Goal: Complete application form: Complete application form

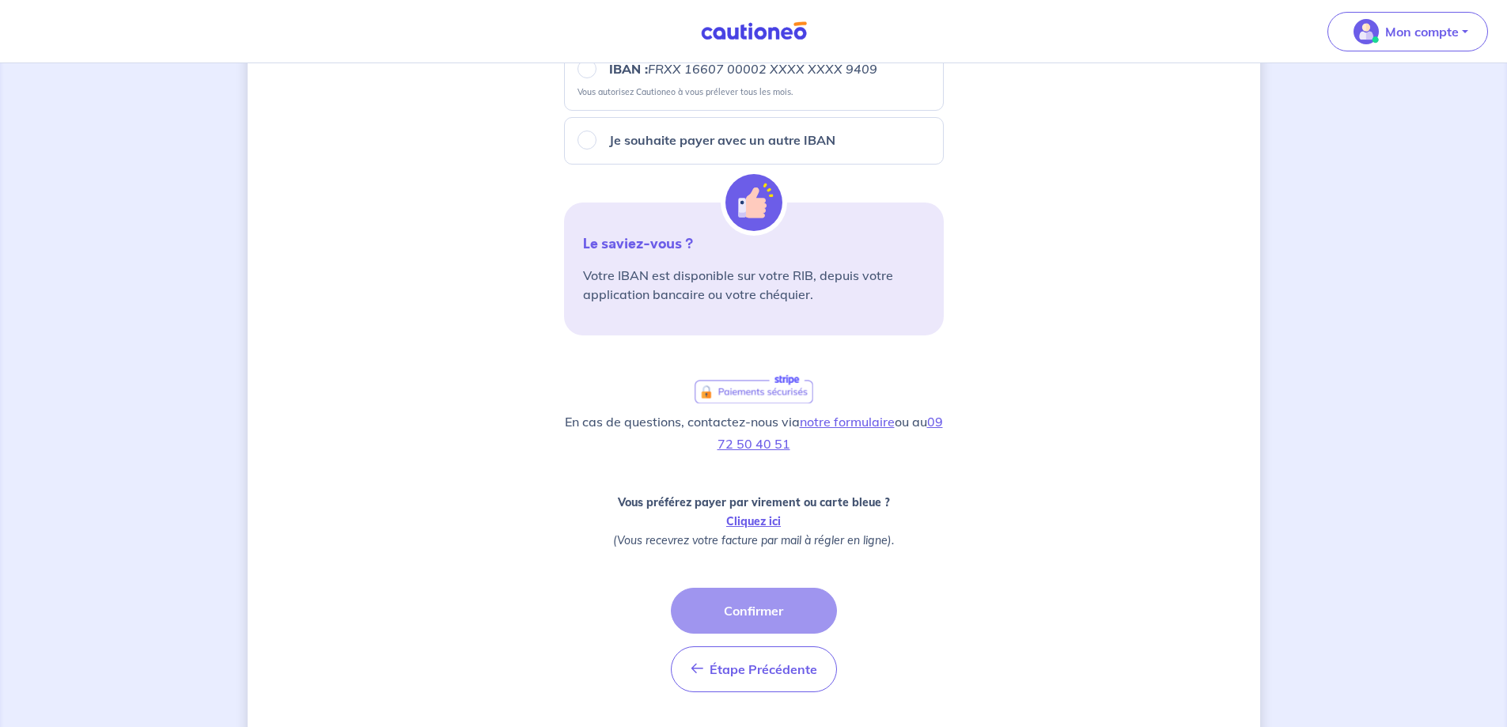
scroll to position [378, 0]
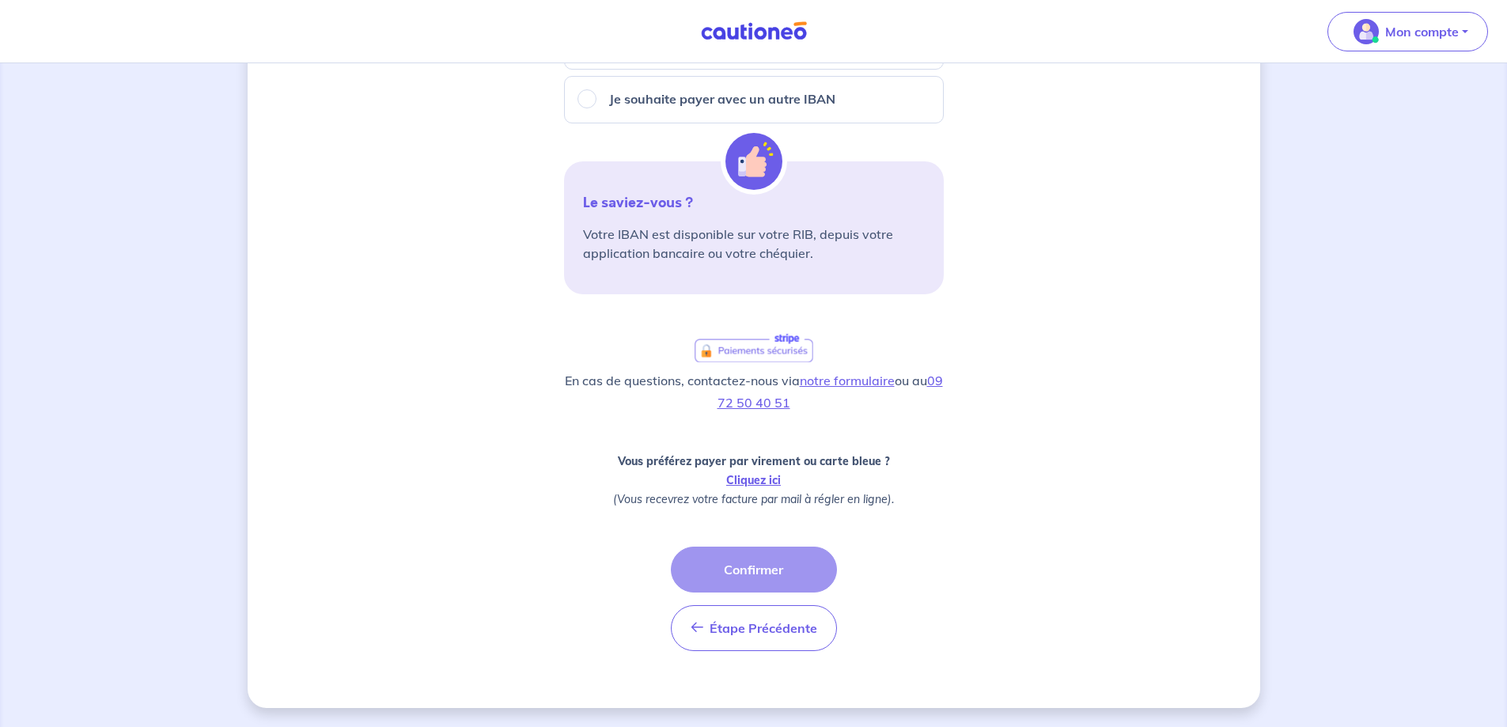
click at [745, 574] on div "Étape Précédente Précédent Confirmer Confirmer" at bounding box center [754, 599] width 166 height 104
click at [751, 569] on div "Étape Précédente Précédent Confirmer Confirmer" at bounding box center [754, 599] width 166 height 104
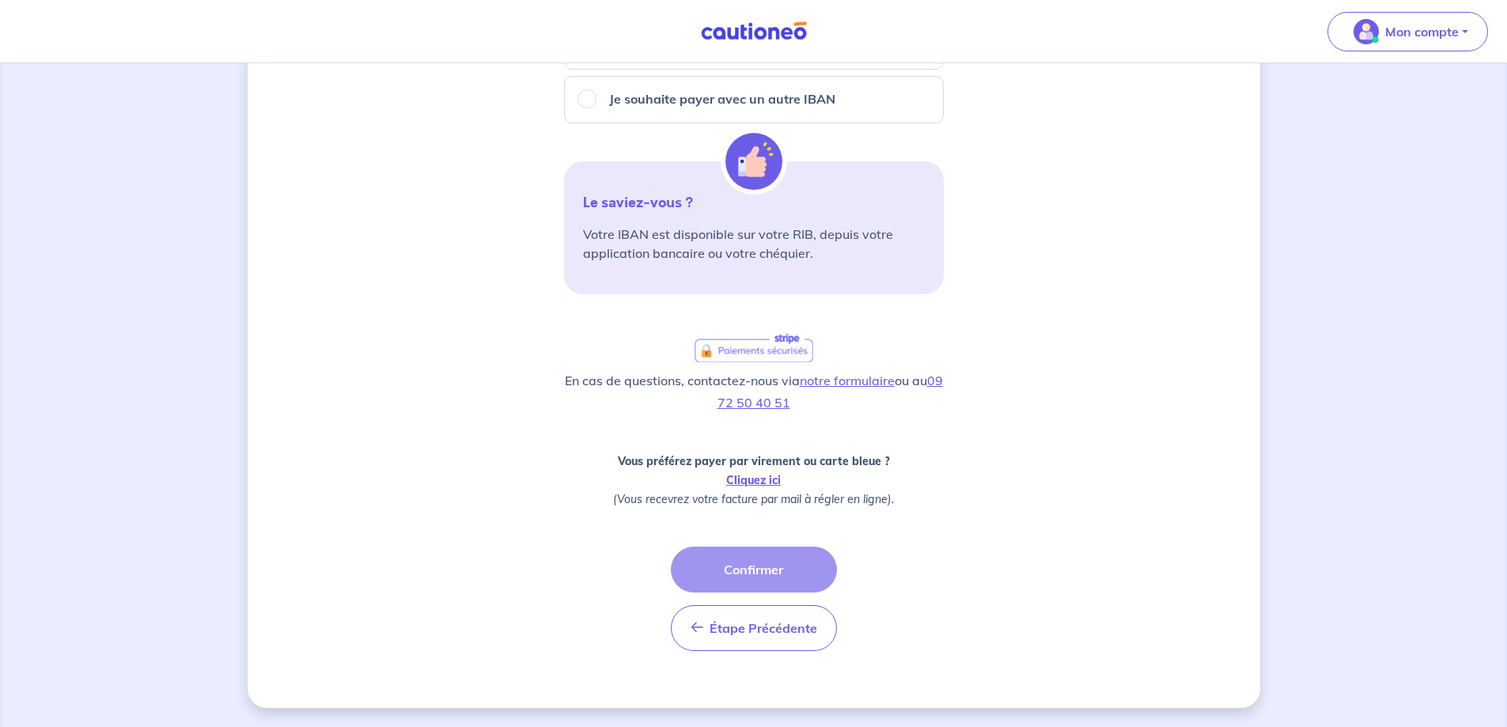
click at [751, 569] on div "Étape Précédente Précédent Confirmer Confirmer" at bounding box center [754, 599] width 166 height 104
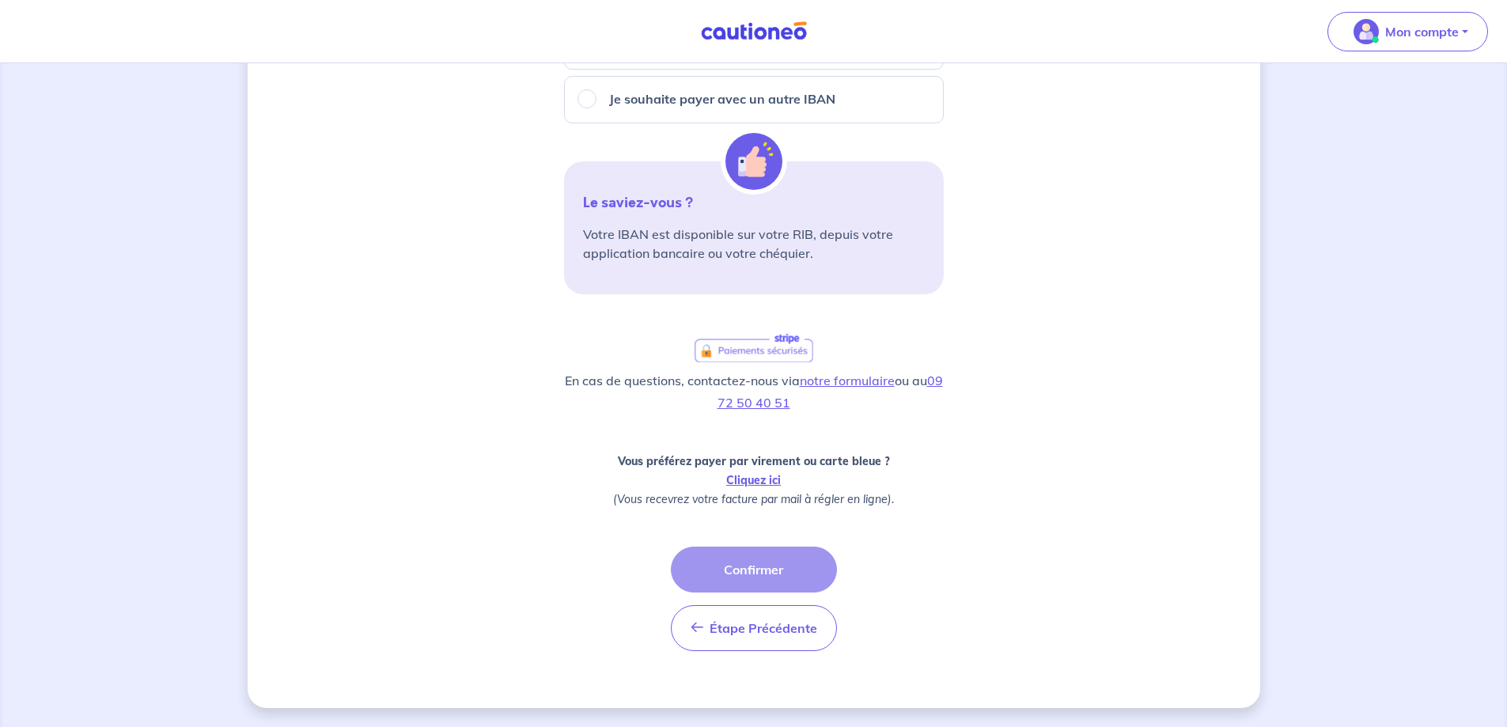
click at [751, 569] on div "Étape Précédente Précédent Confirmer Confirmer" at bounding box center [754, 599] width 166 height 104
click at [765, 638] on button "Étape Précédente Précédent" at bounding box center [754, 628] width 166 height 46
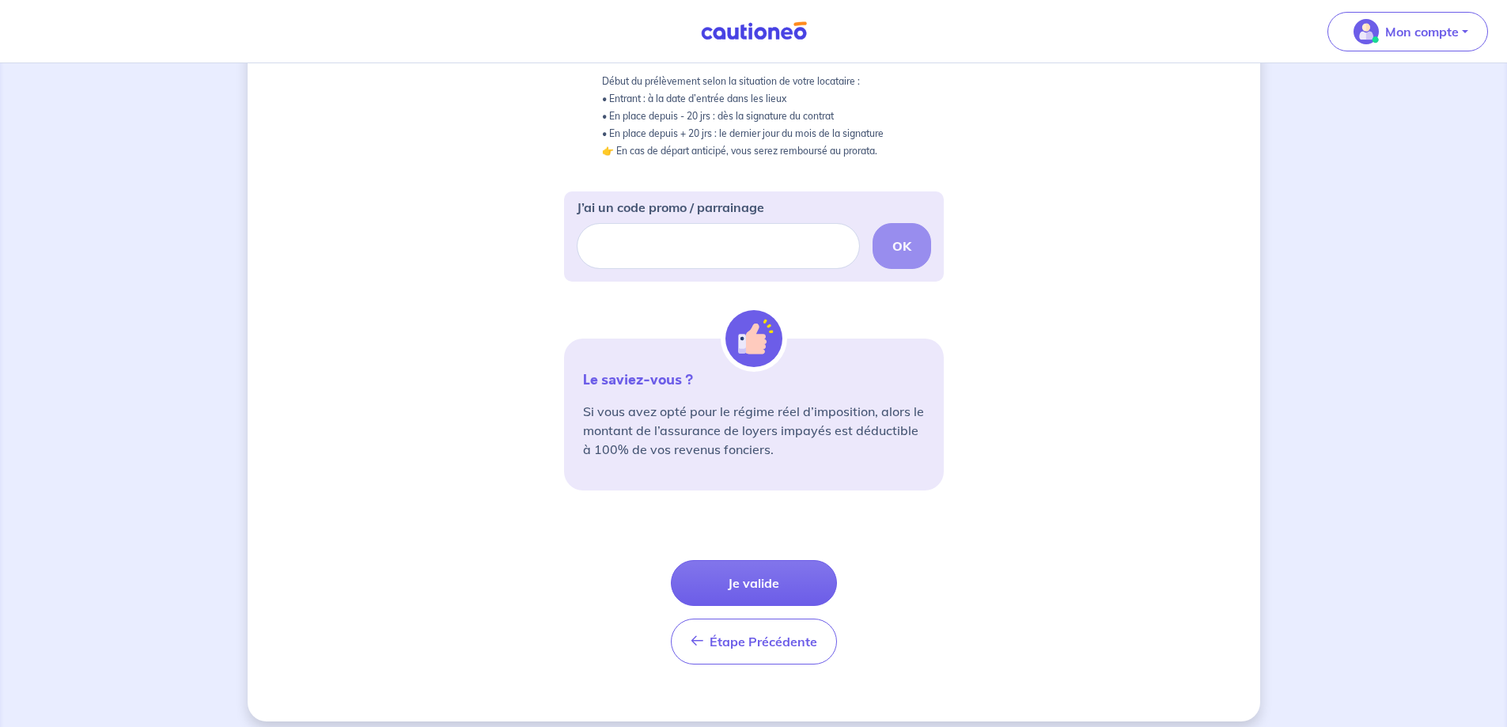
scroll to position [403, 0]
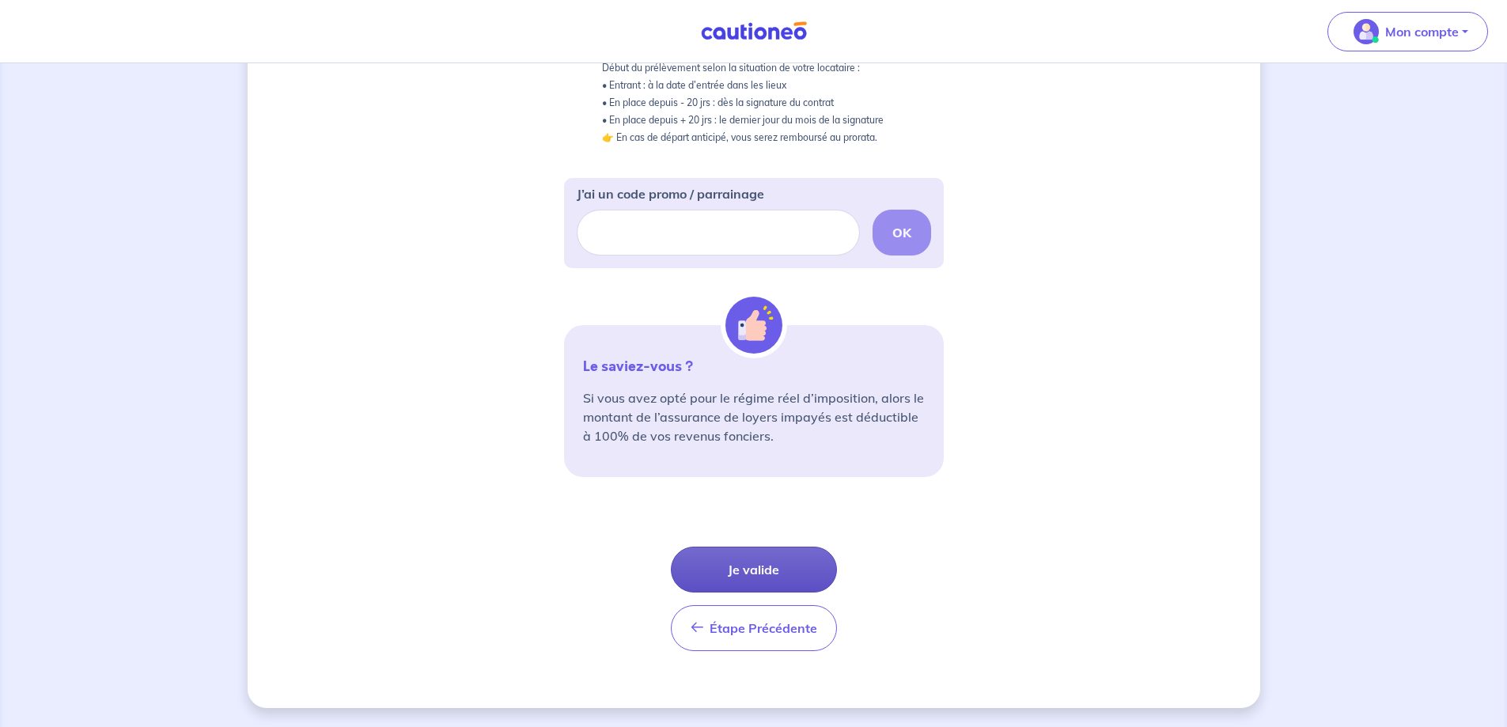
click at [765, 562] on button "Je valide" at bounding box center [754, 570] width 166 height 46
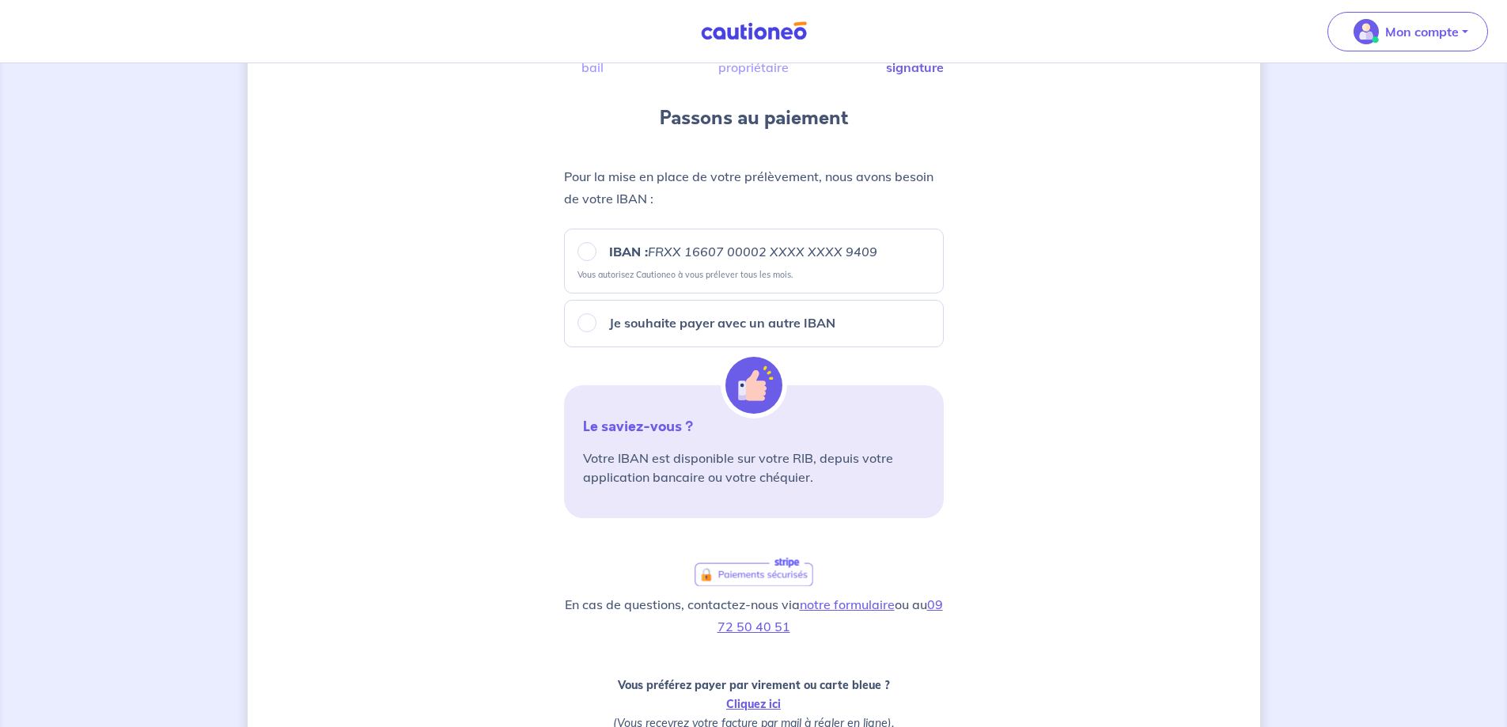
scroll to position [158, 0]
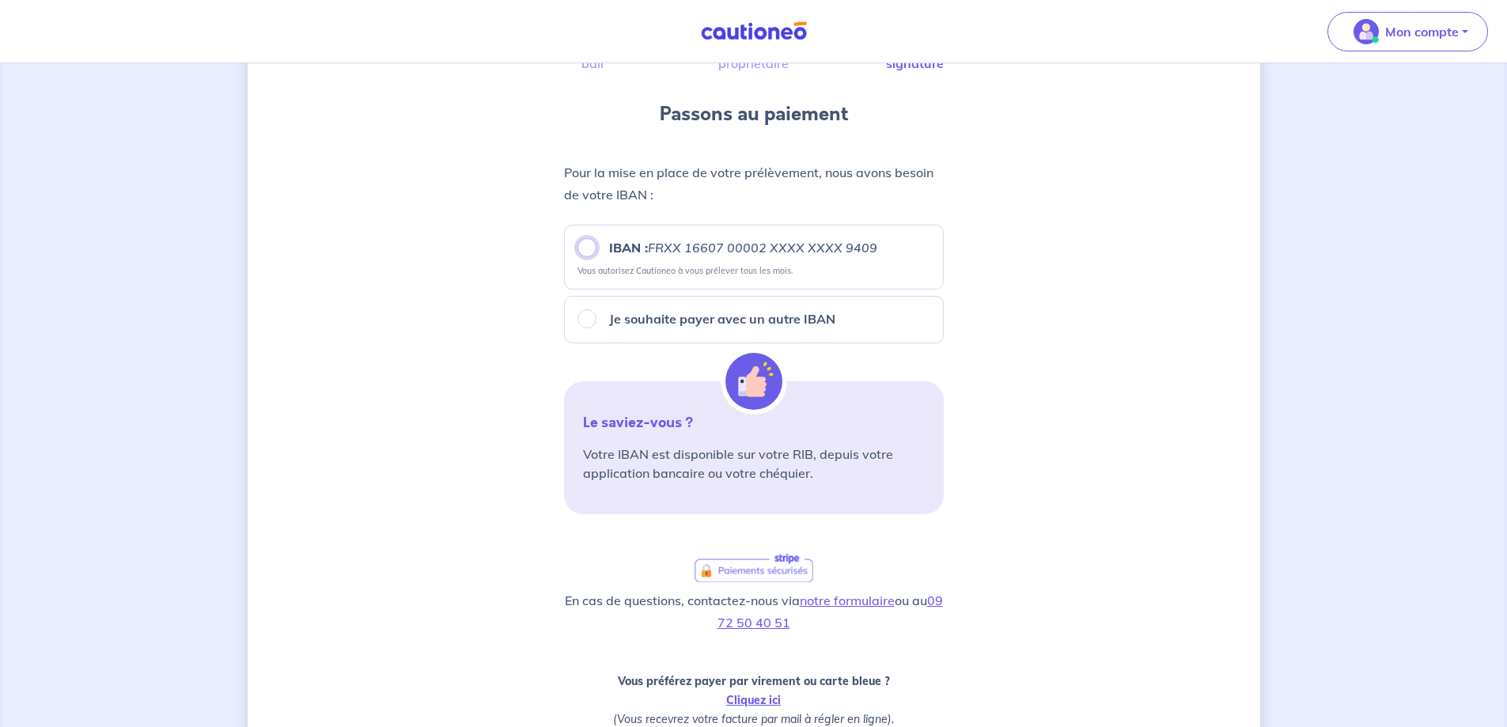
click at [584, 244] on input "IBAN : FRXX [FINANCIAL_ID] XXXX XXXX 9409" at bounding box center [587, 247] width 19 height 19
radio input "true"
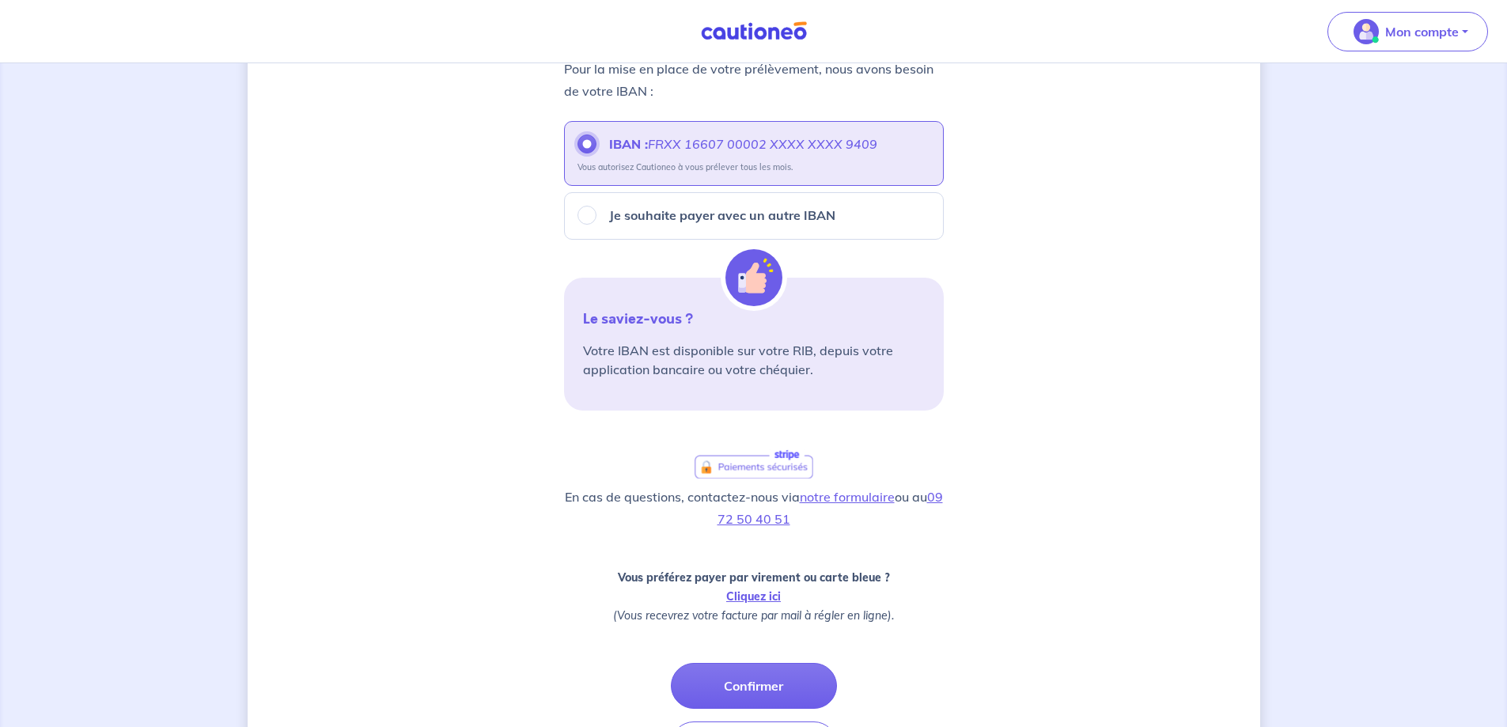
scroll to position [378, 0]
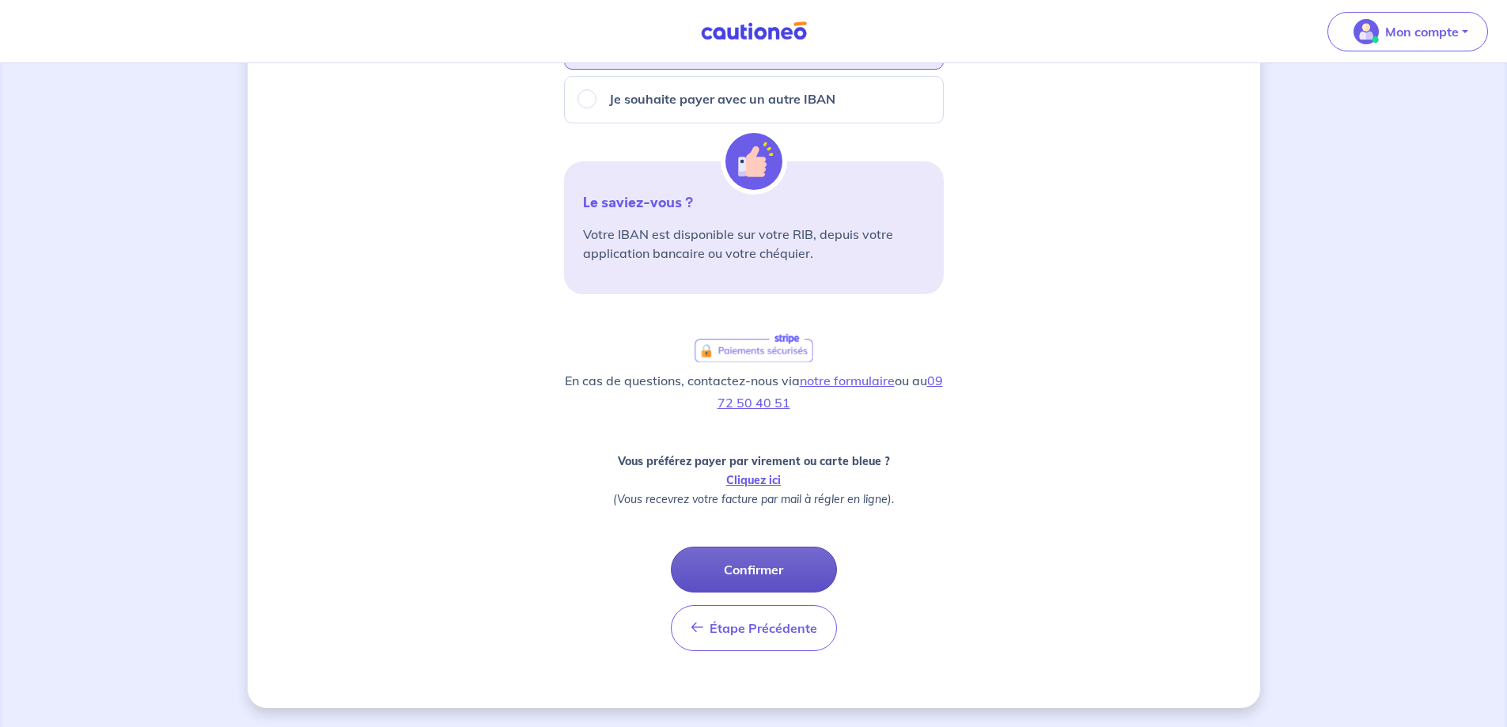
click at [754, 572] on button "Confirmer" at bounding box center [754, 570] width 166 height 46
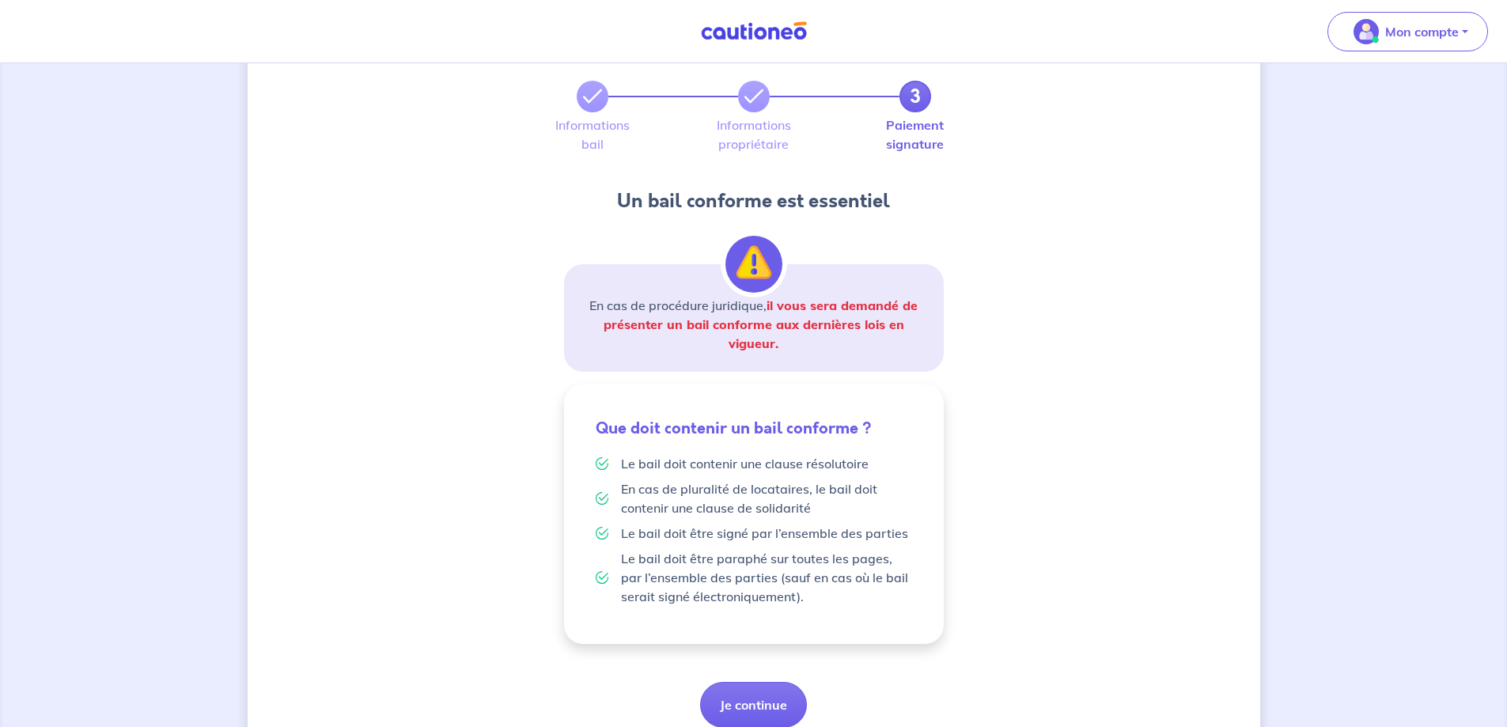
scroll to position [142, 0]
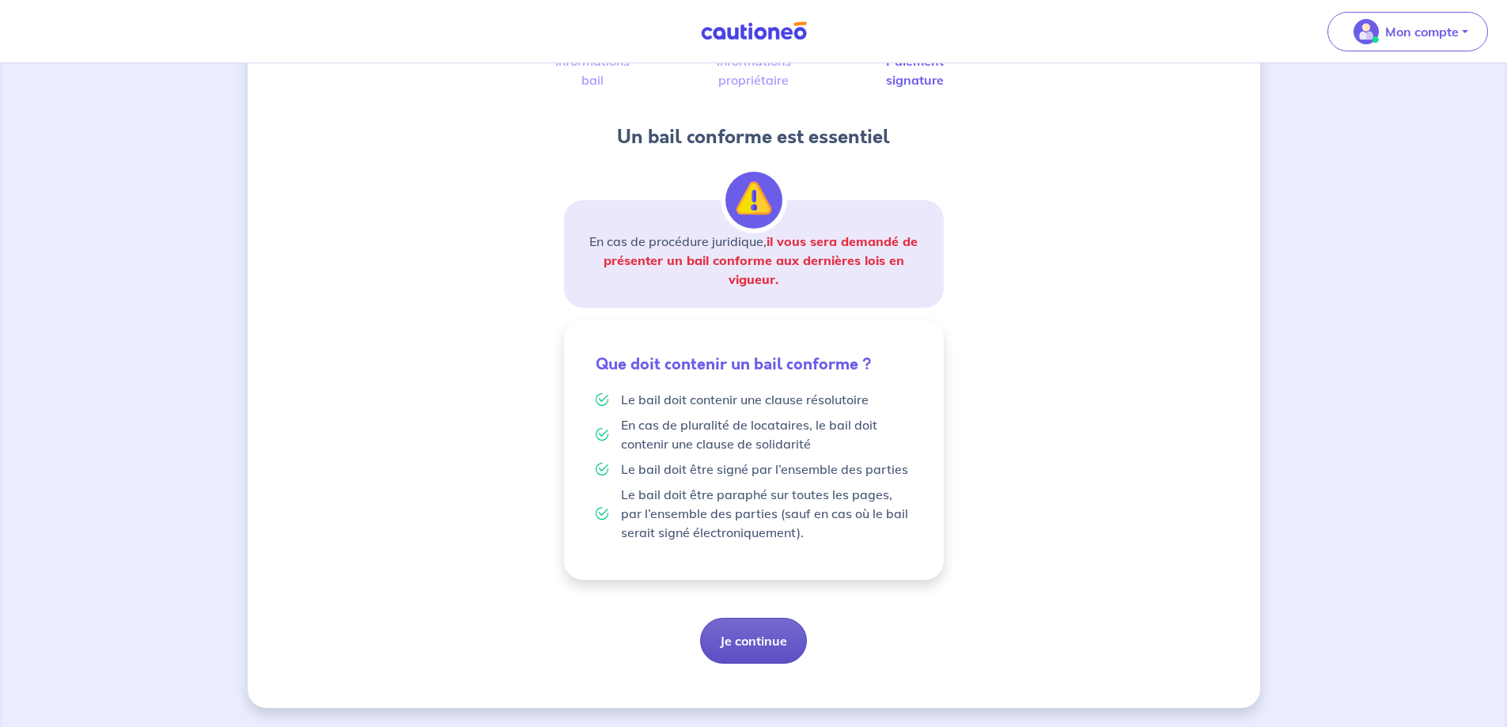
click at [772, 638] on button "Je continue" at bounding box center [753, 641] width 107 height 46
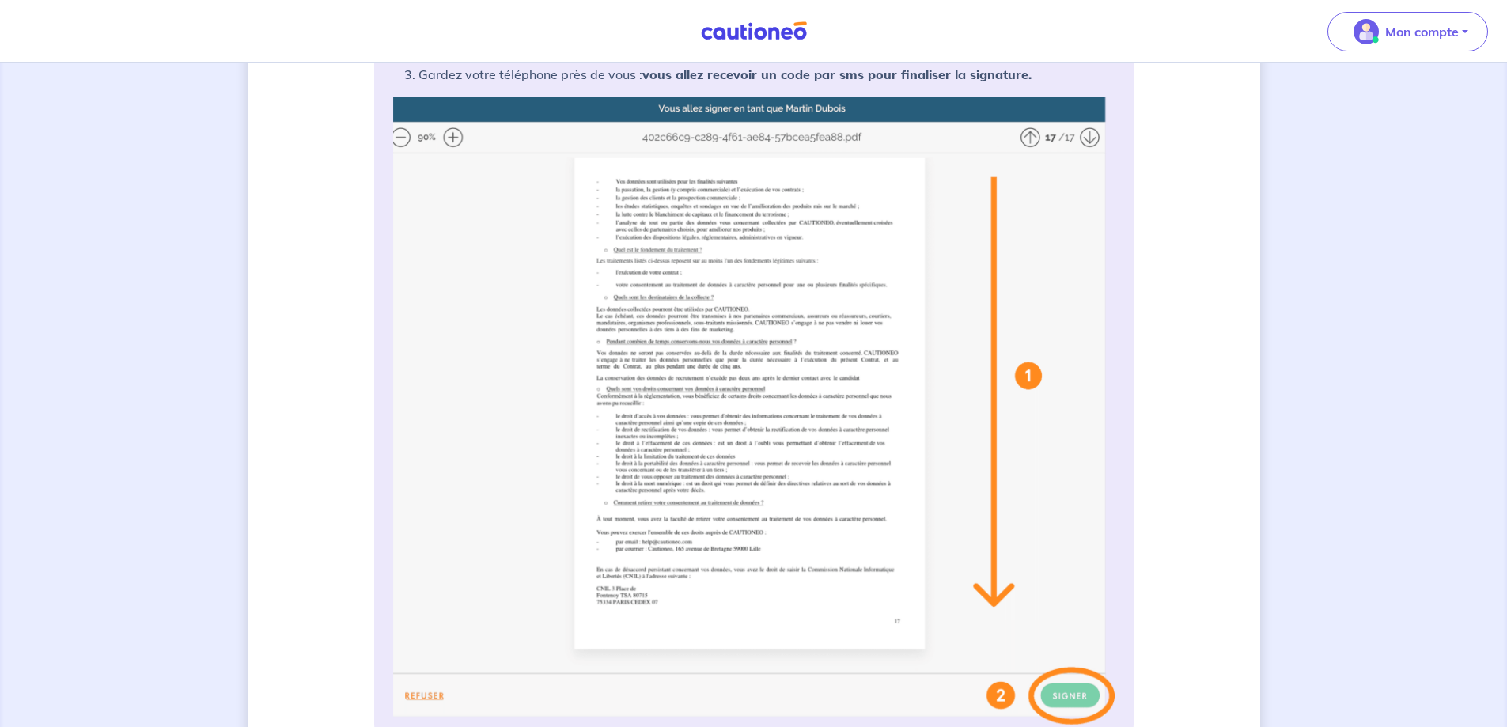
scroll to position [79, 0]
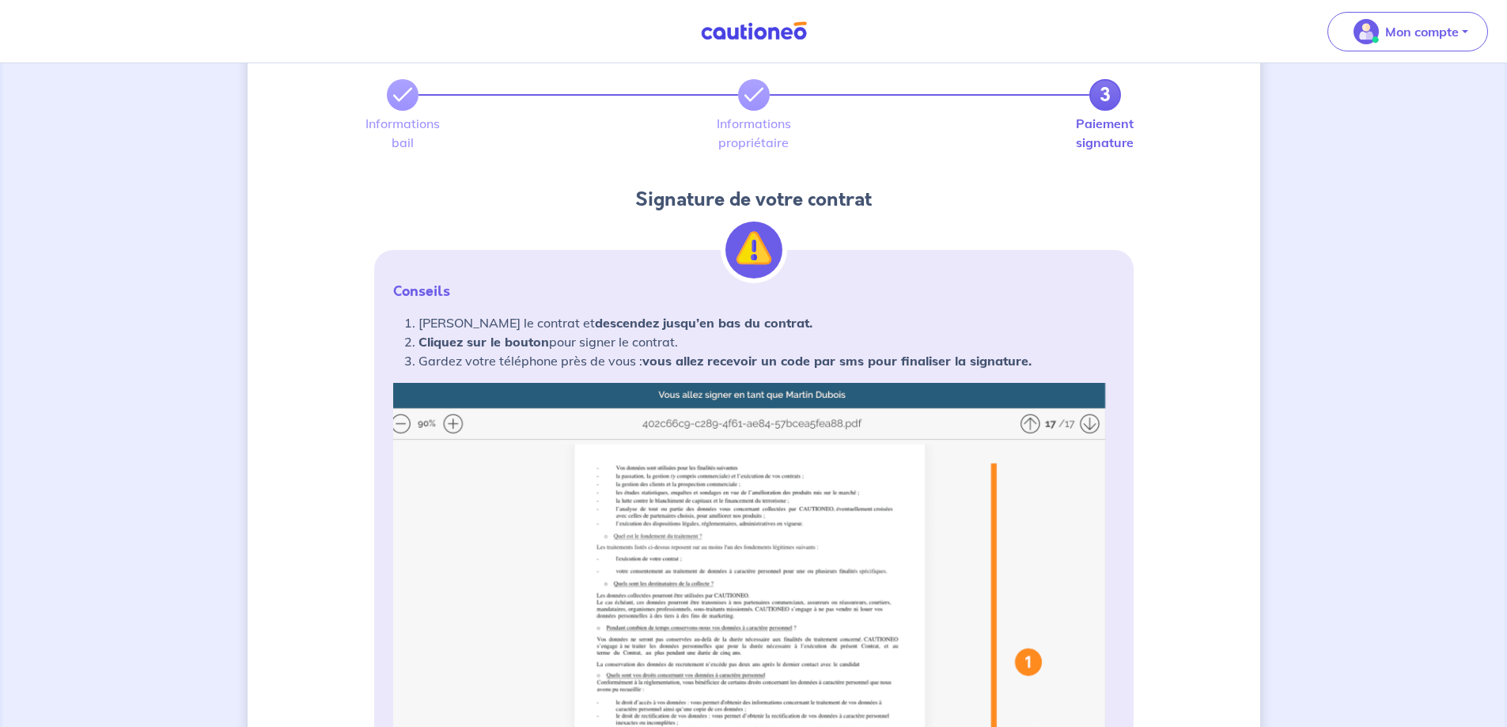
click at [798, 479] on img at bounding box center [754, 697] width 722 height 628
click at [788, 506] on img at bounding box center [754, 697] width 722 height 628
click at [455, 422] on img at bounding box center [754, 697] width 722 height 628
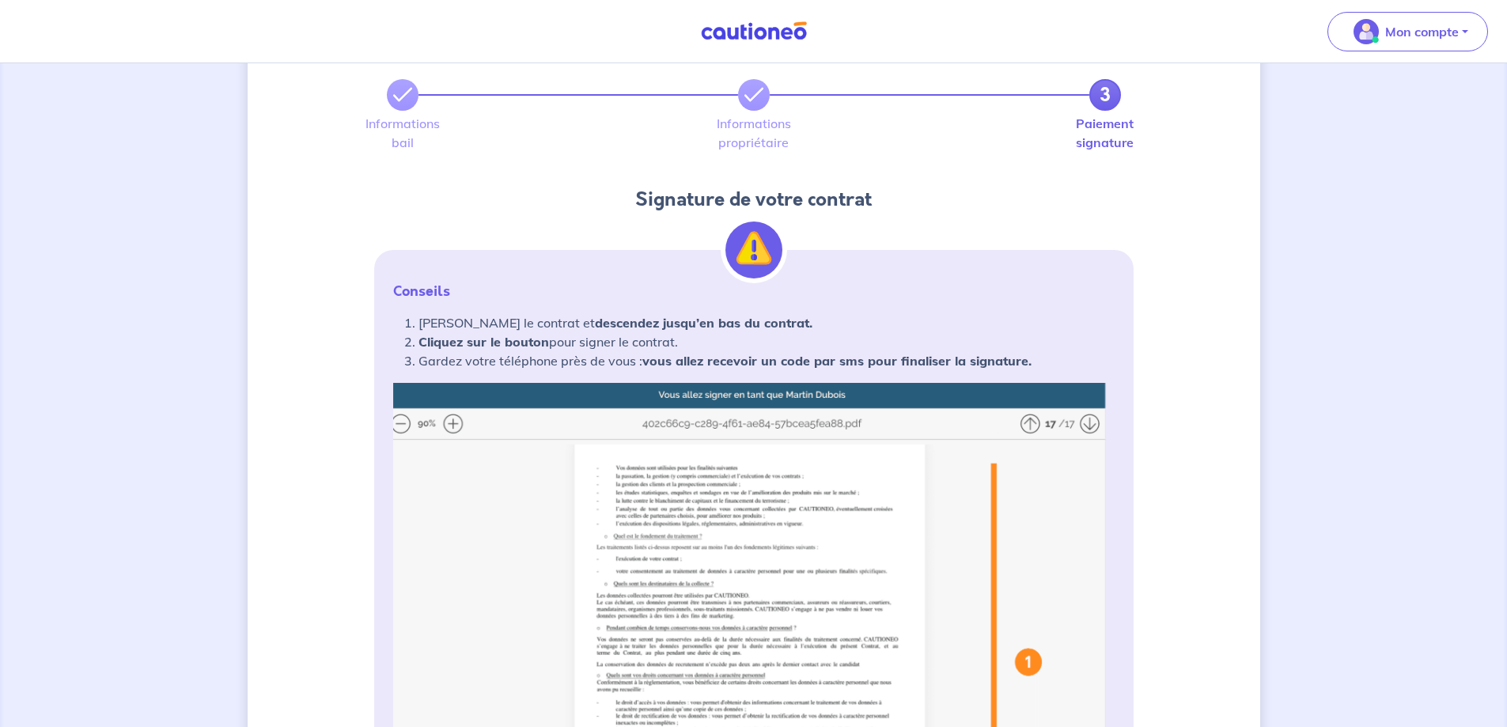
click at [455, 422] on img at bounding box center [754, 697] width 722 height 628
click at [825, 624] on img at bounding box center [754, 697] width 722 height 628
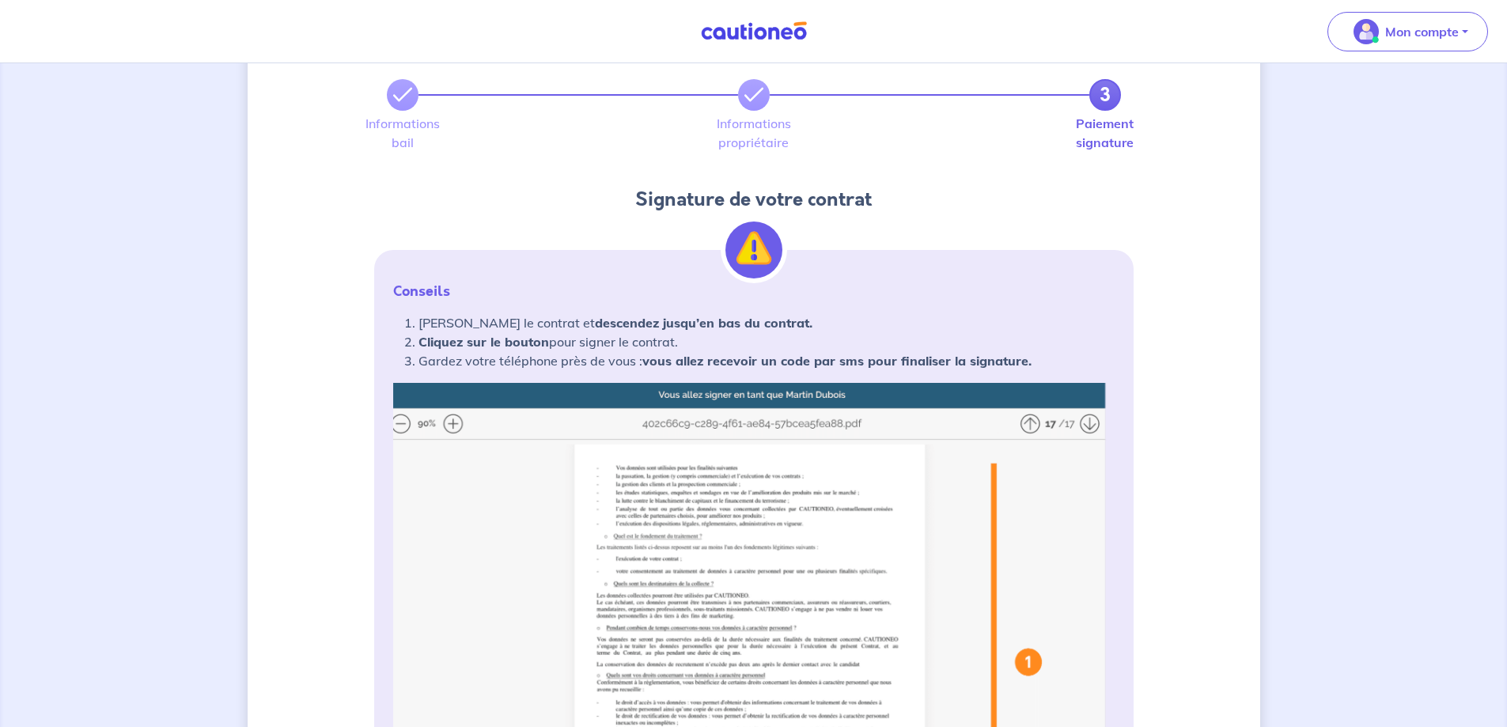
click at [825, 624] on img at bounding box center [754, 697] width 722 height 628
drag, startPoint x: 825, startPoint y: 624, endPoint x: 729, endPoint y: 593, distance: 100.6
click at [729, 593] on img at bounding box center [754, 697] width 722 height 628
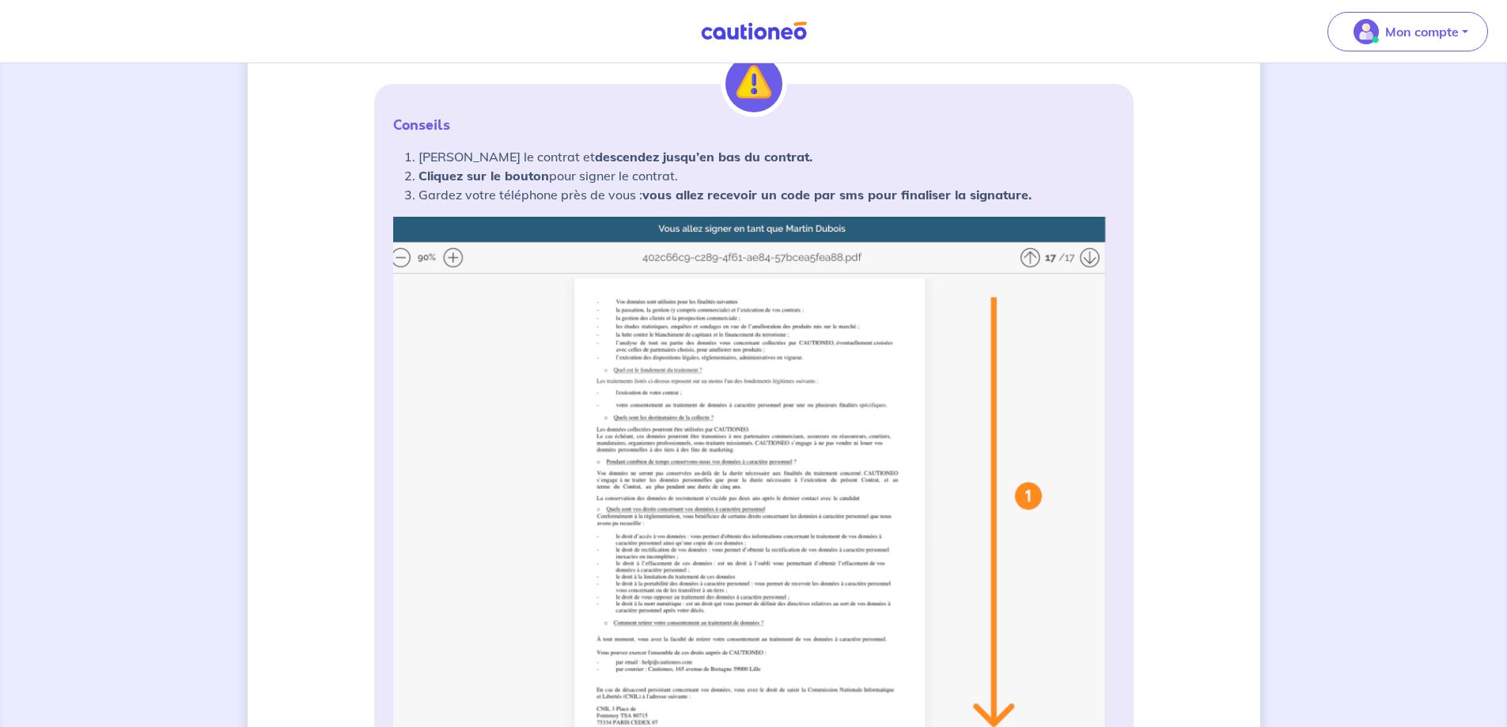
scroll to position [158, 0]
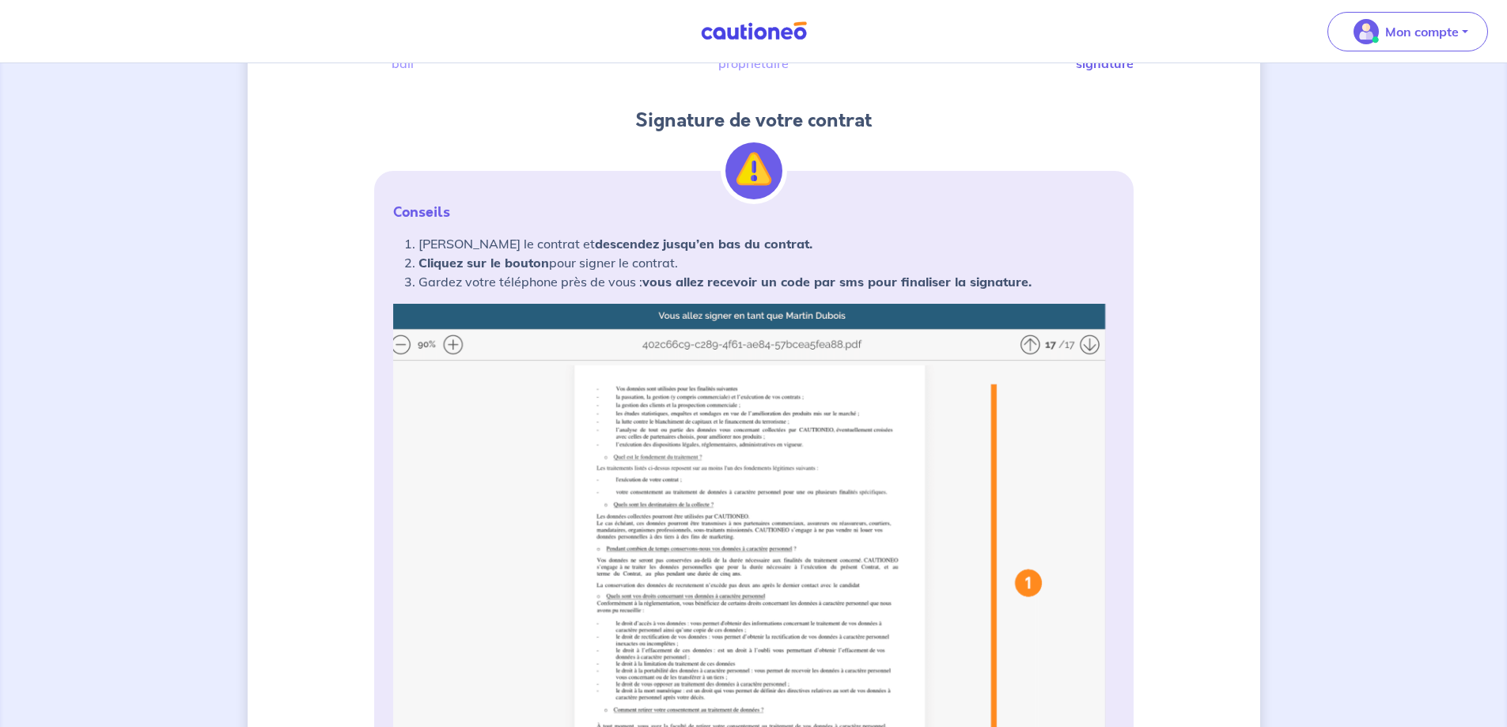
click at [758, 575] on img at bounding box center [754, 618] width 722 height 628
click at [457, 343] on img at bounding box center [754, 618] width 722 height 628
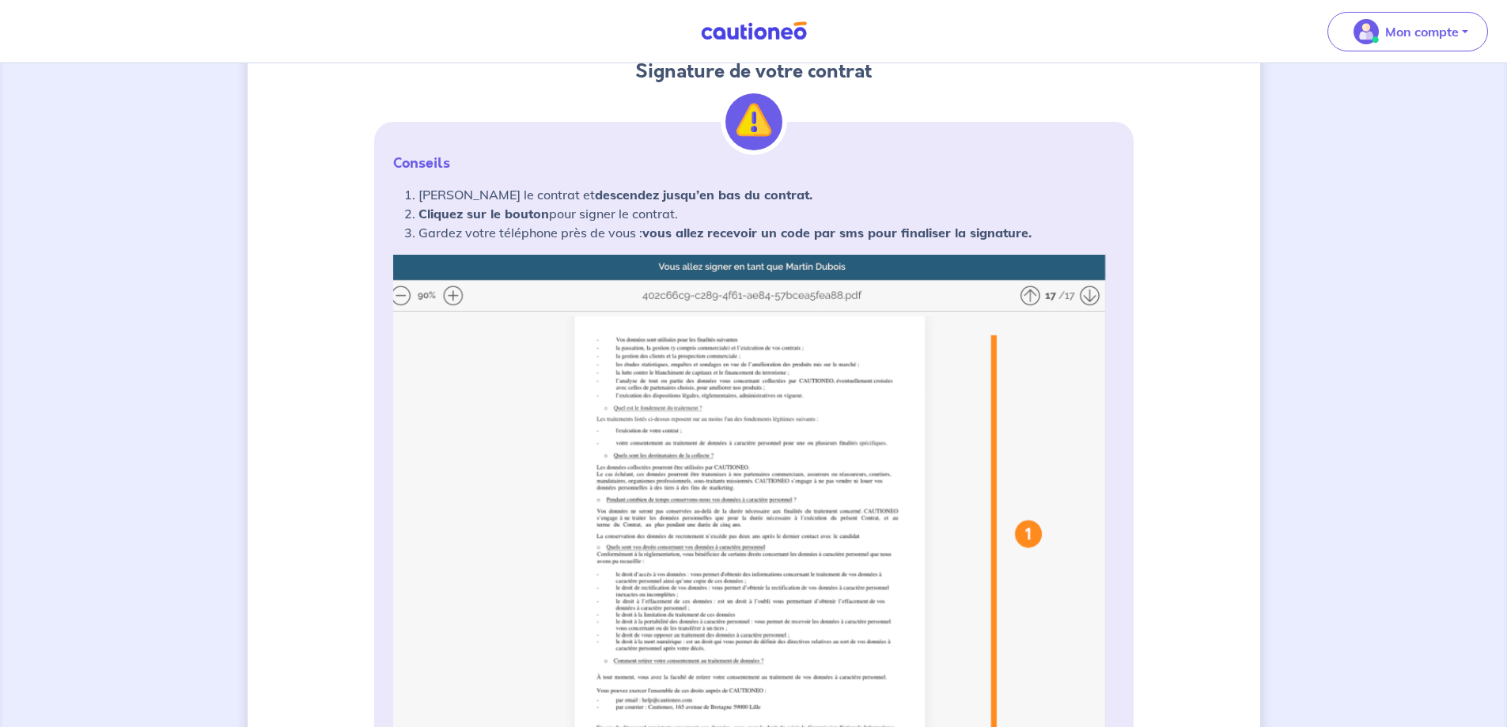
scroll to position [475, 0]
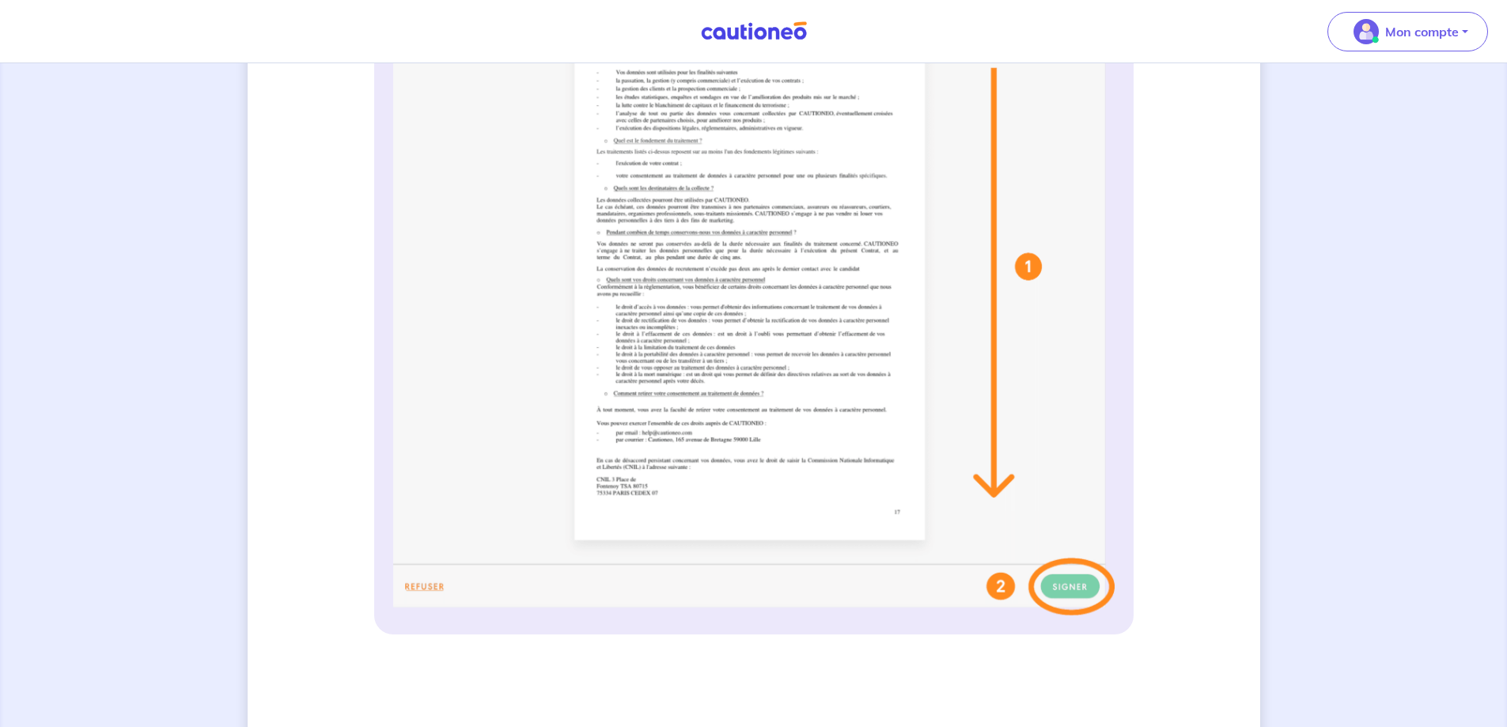
click at [1003, 591] on img at bounding box center [754, 301] width 722 height 628
click at [1041, 460] on img at bounding box center [754, 301] width 722 height 628
click at [795, 500] on img at bounding box center [754, 301] width 722 height 628
click at [900, 513] on img at bounding box center [754, 301] width 722 height 628
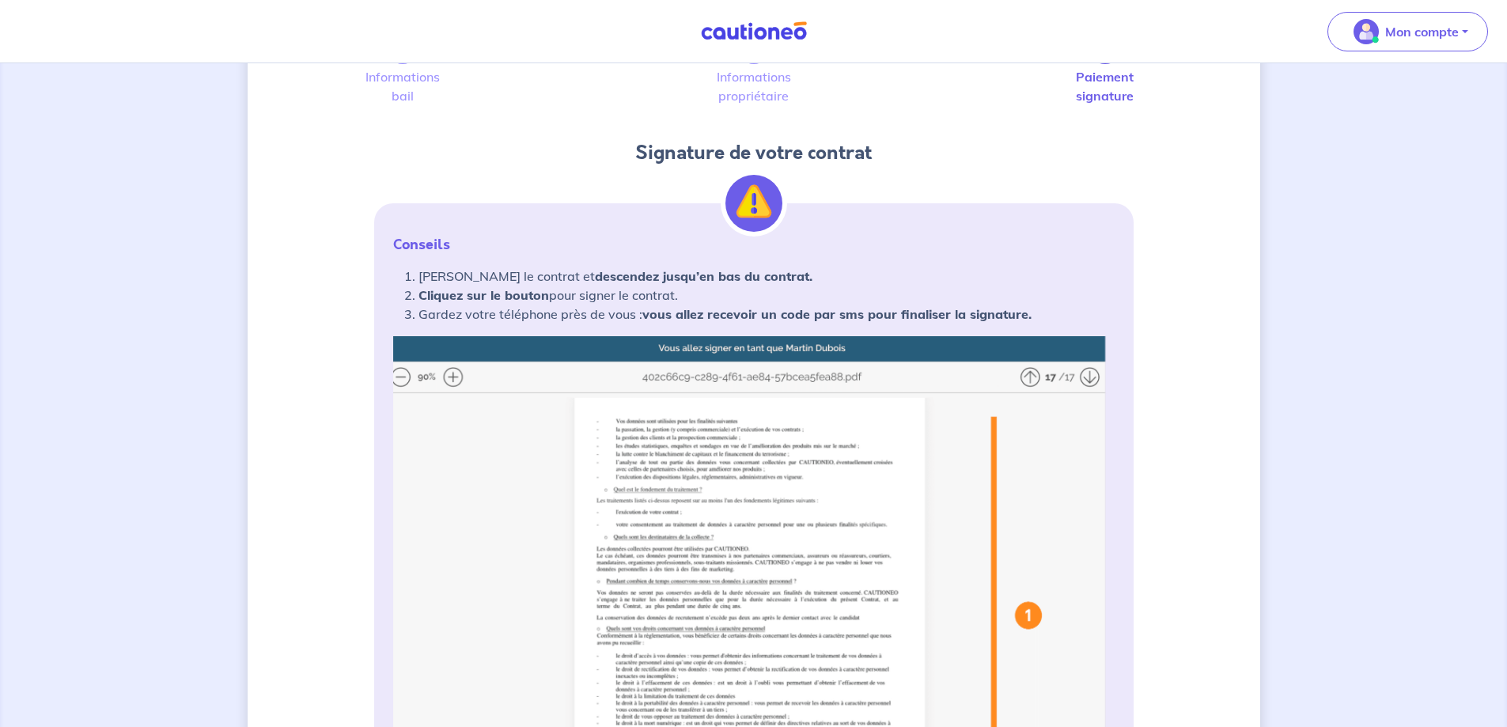
scroll to position [79, 0]
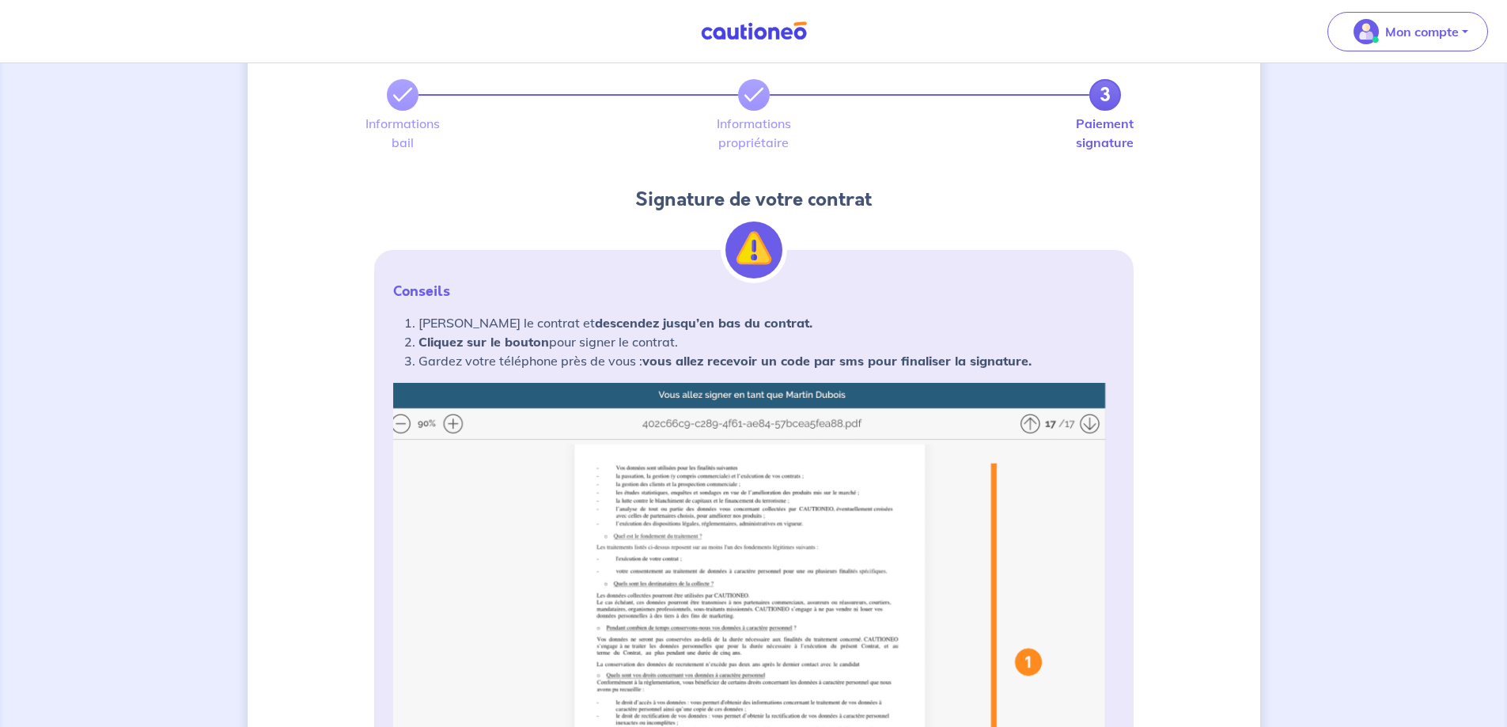
click at [454, 418] on img at bounding box center [754, 697] width 722 height 628
click at [404, 425] on img at bounding box center [754, 697] width 722 height 628
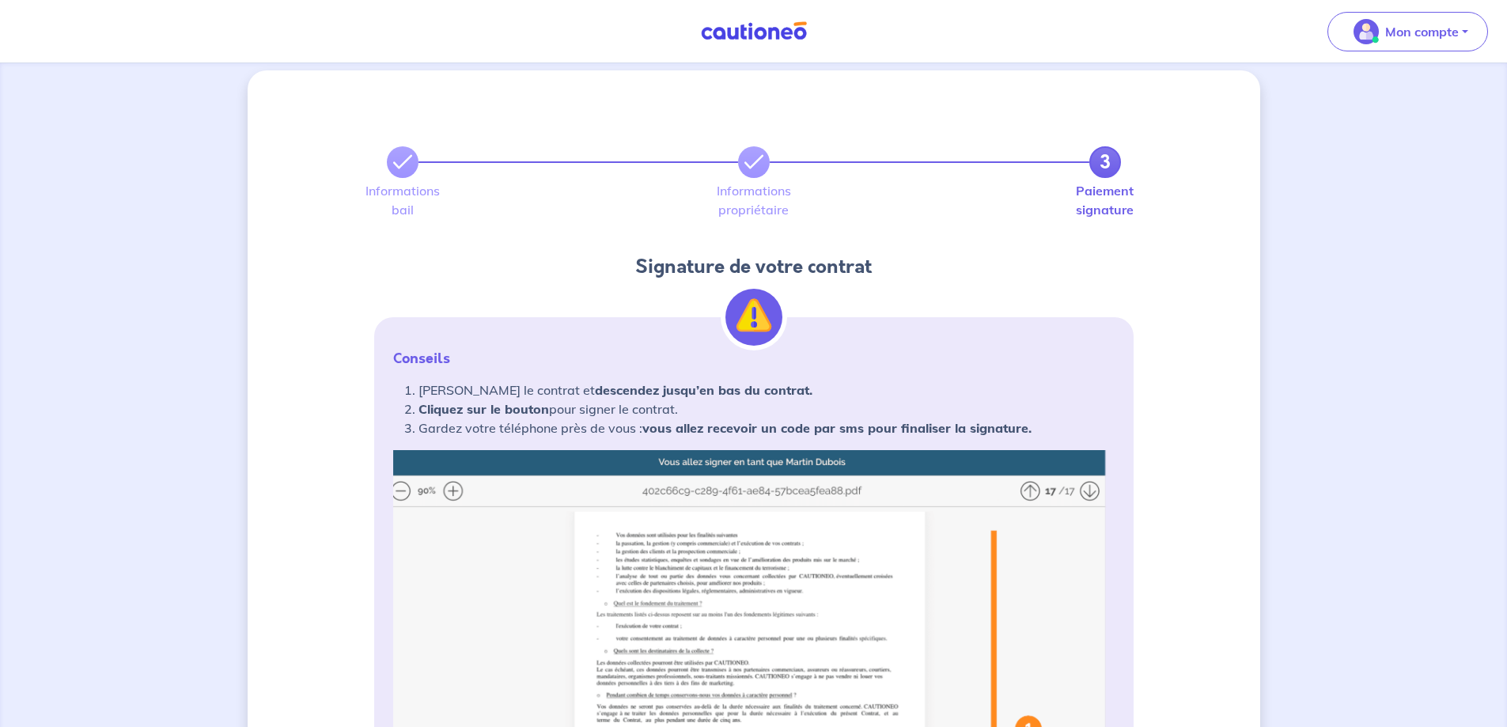
scroll to position [0, 0]
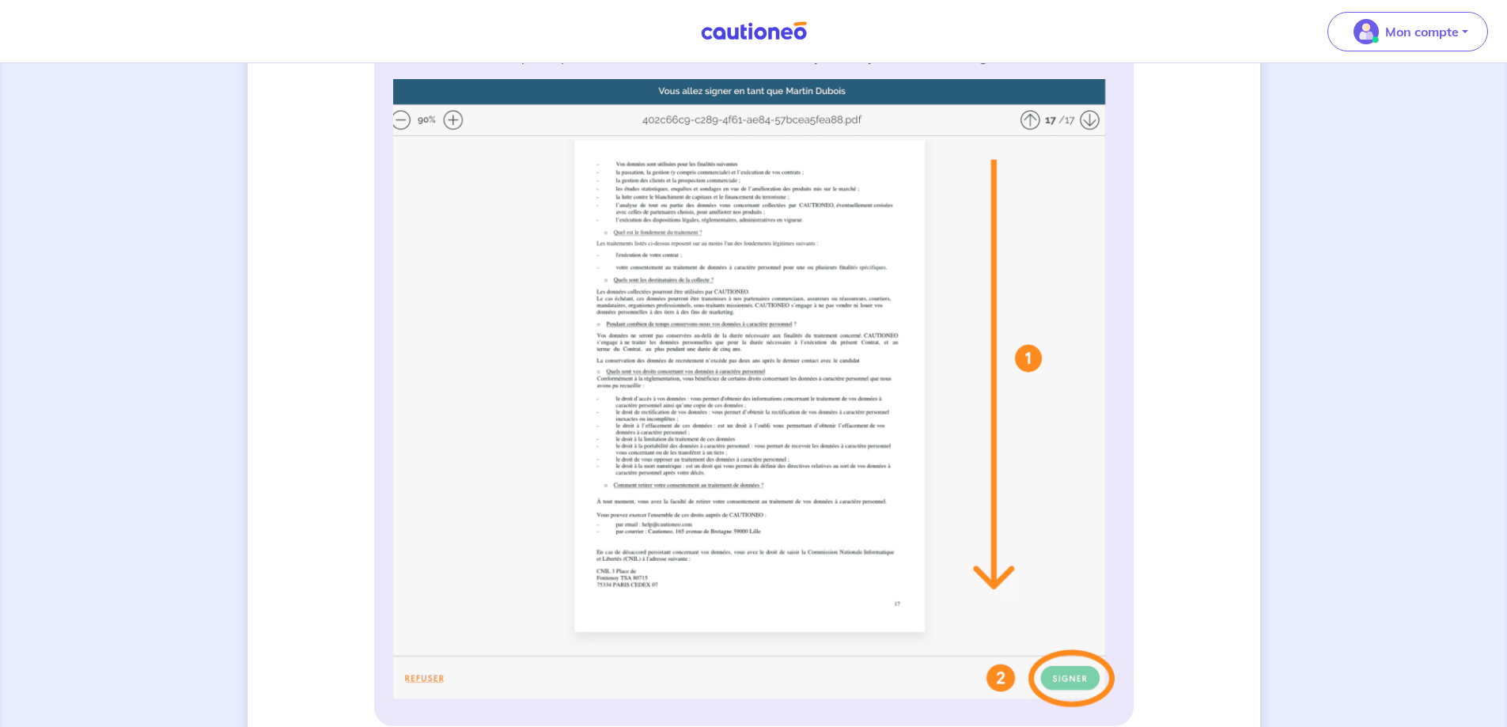
scroll to position [158, 0]
